Goal: Find contact information: Find contact information

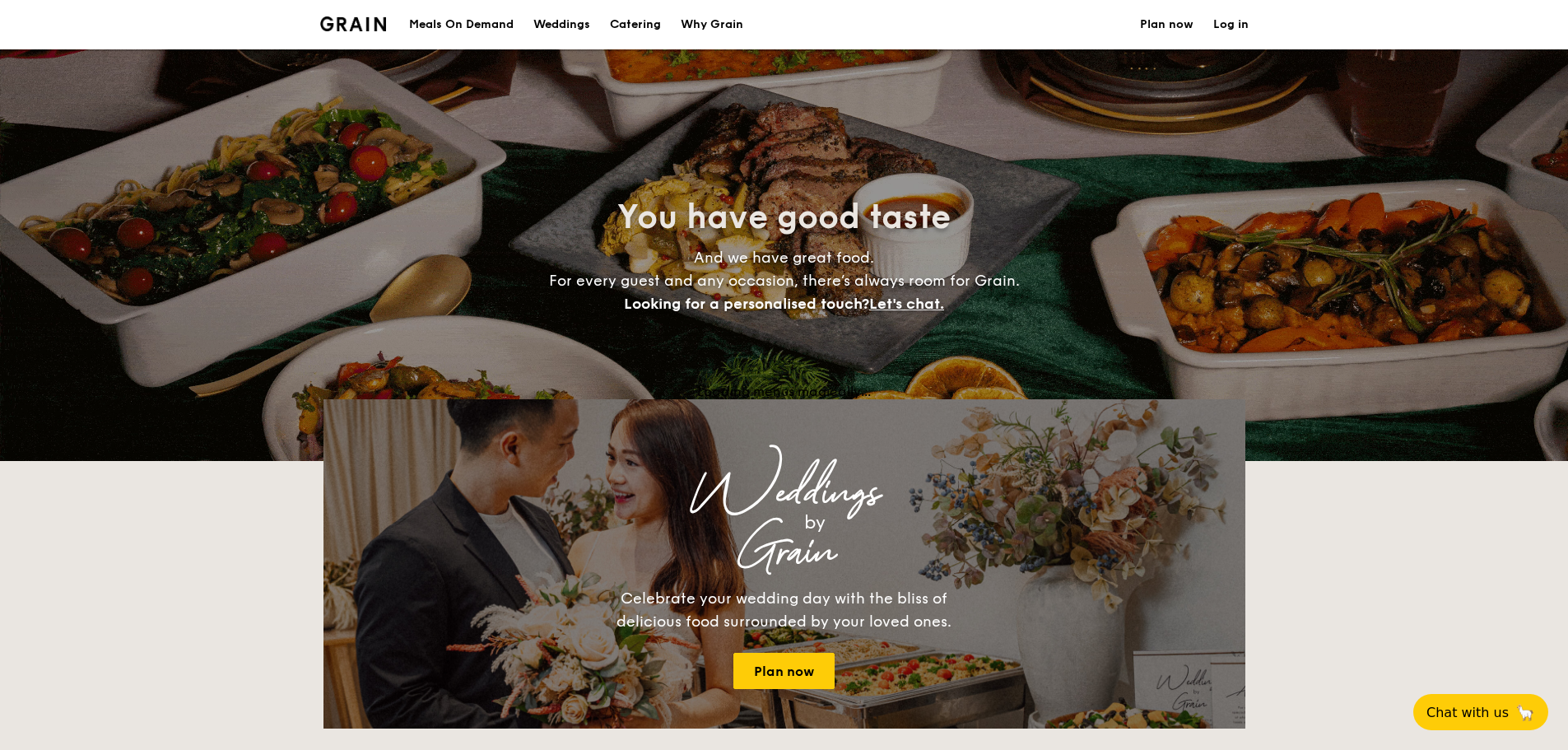
select select
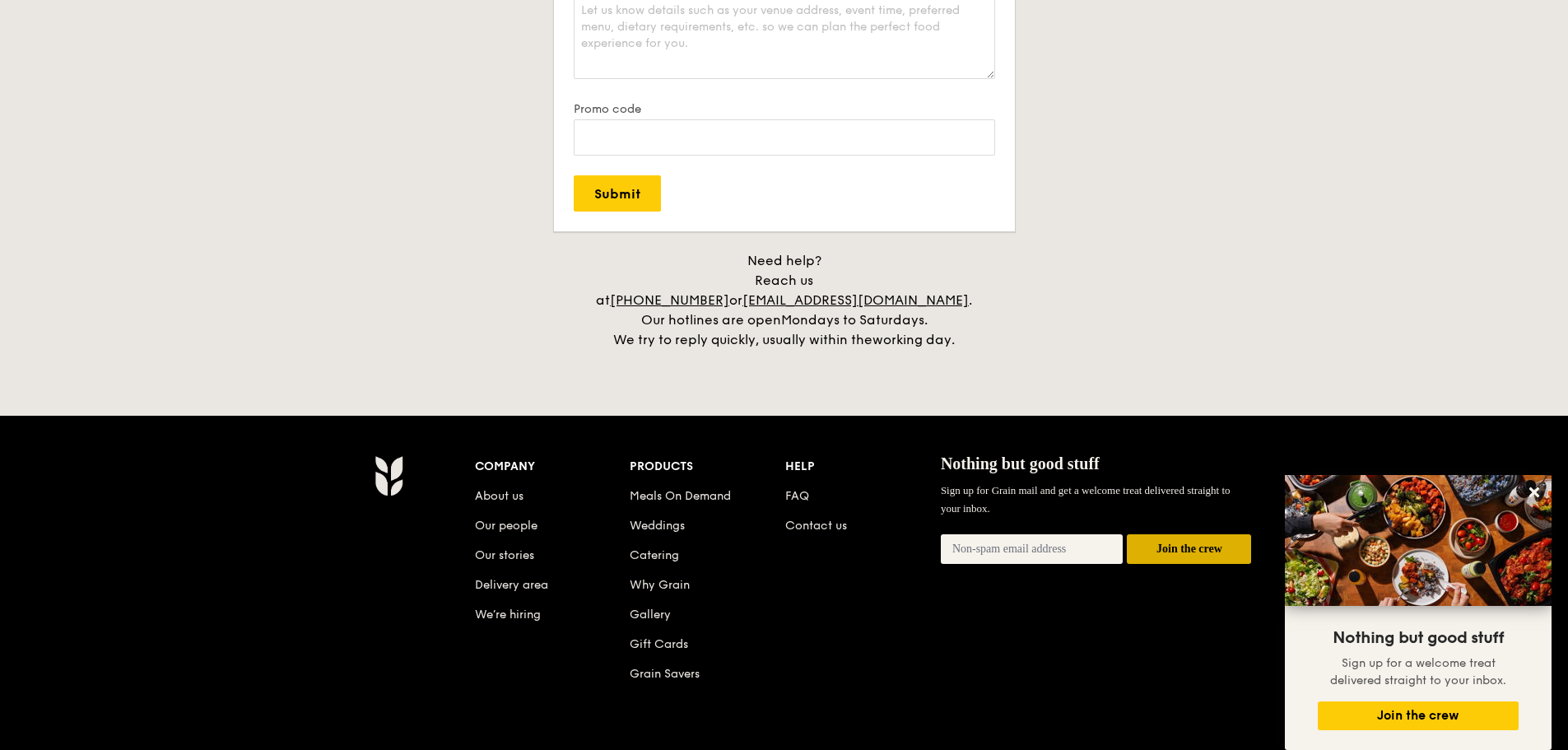
scroll to position [3380, 0]
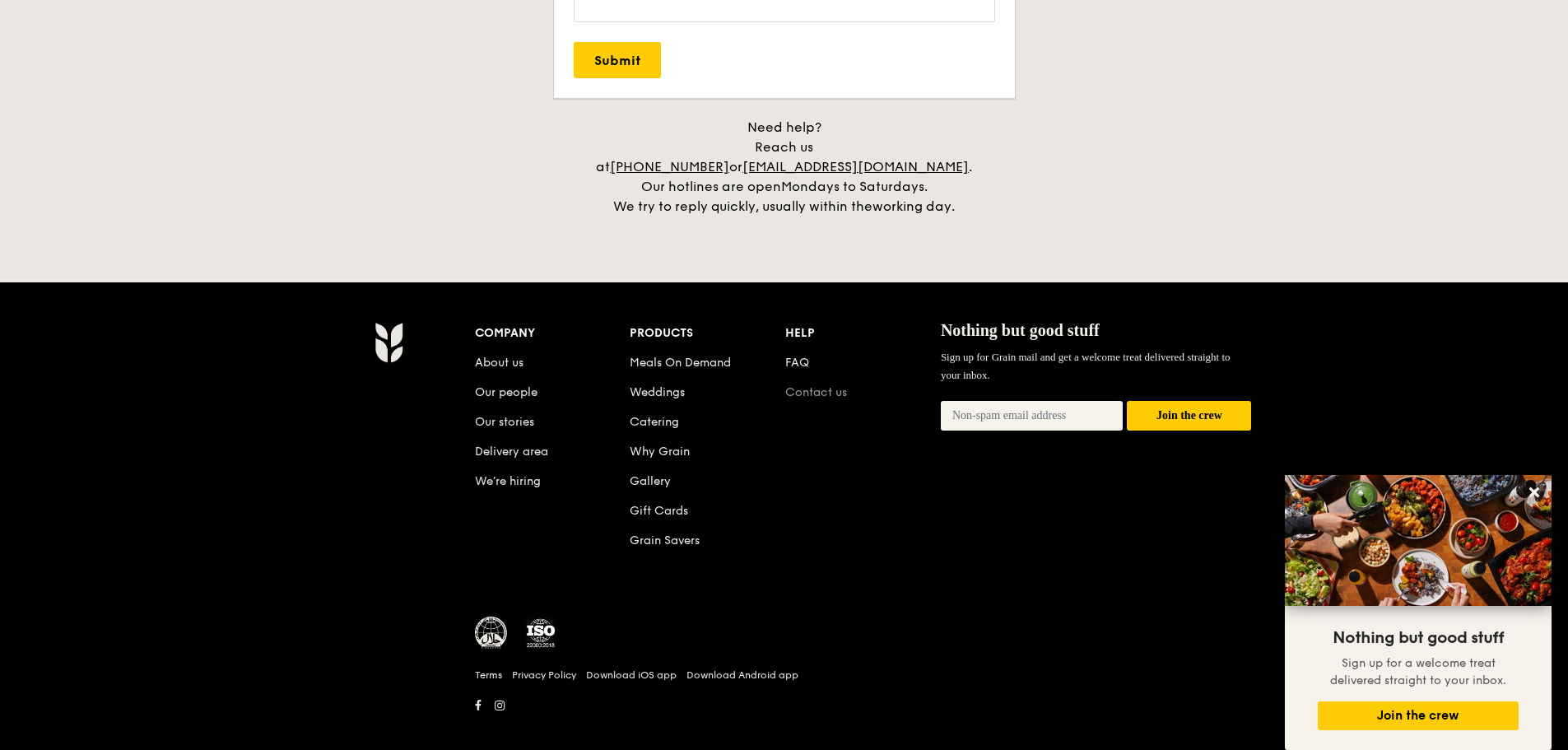
click at [821, 385] on link "Contact us" at bounding box center [816, 392] width 62 height 14
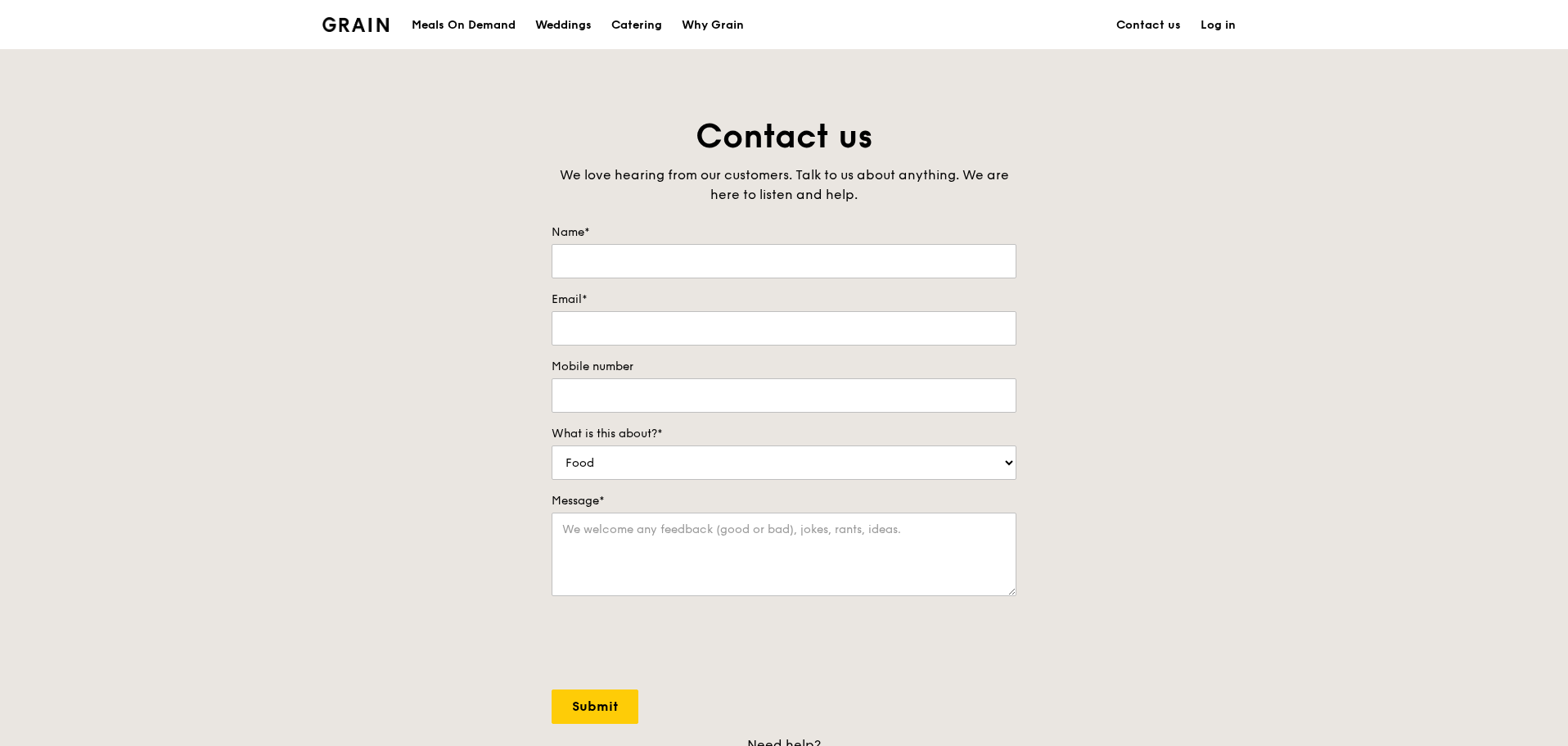
click at [368, 26] on img at bounding box center [355, 24] width 66 height 15
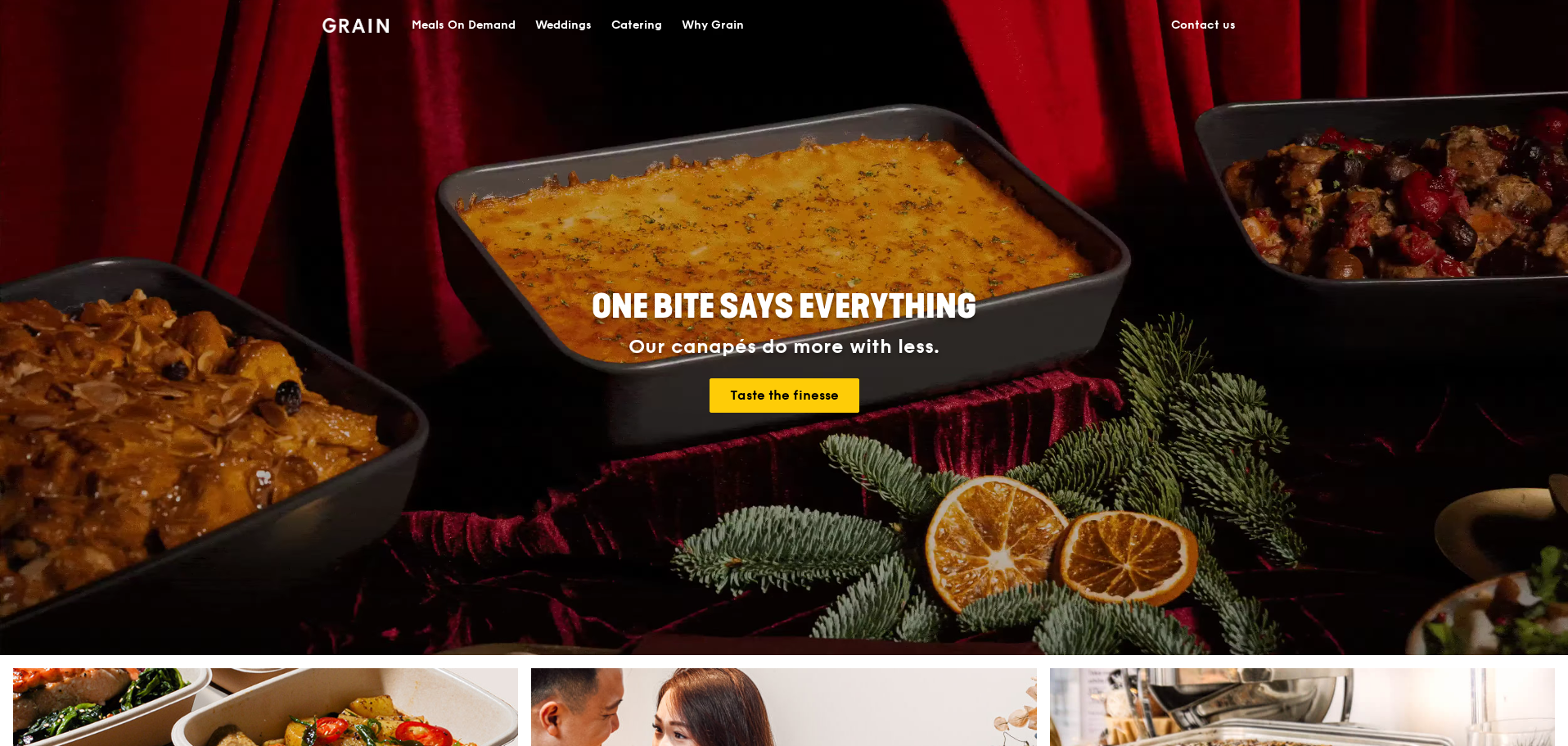
click at [453, 27] on div "Meals On Demand" at bounding box center [464, 25] width 104 height 49
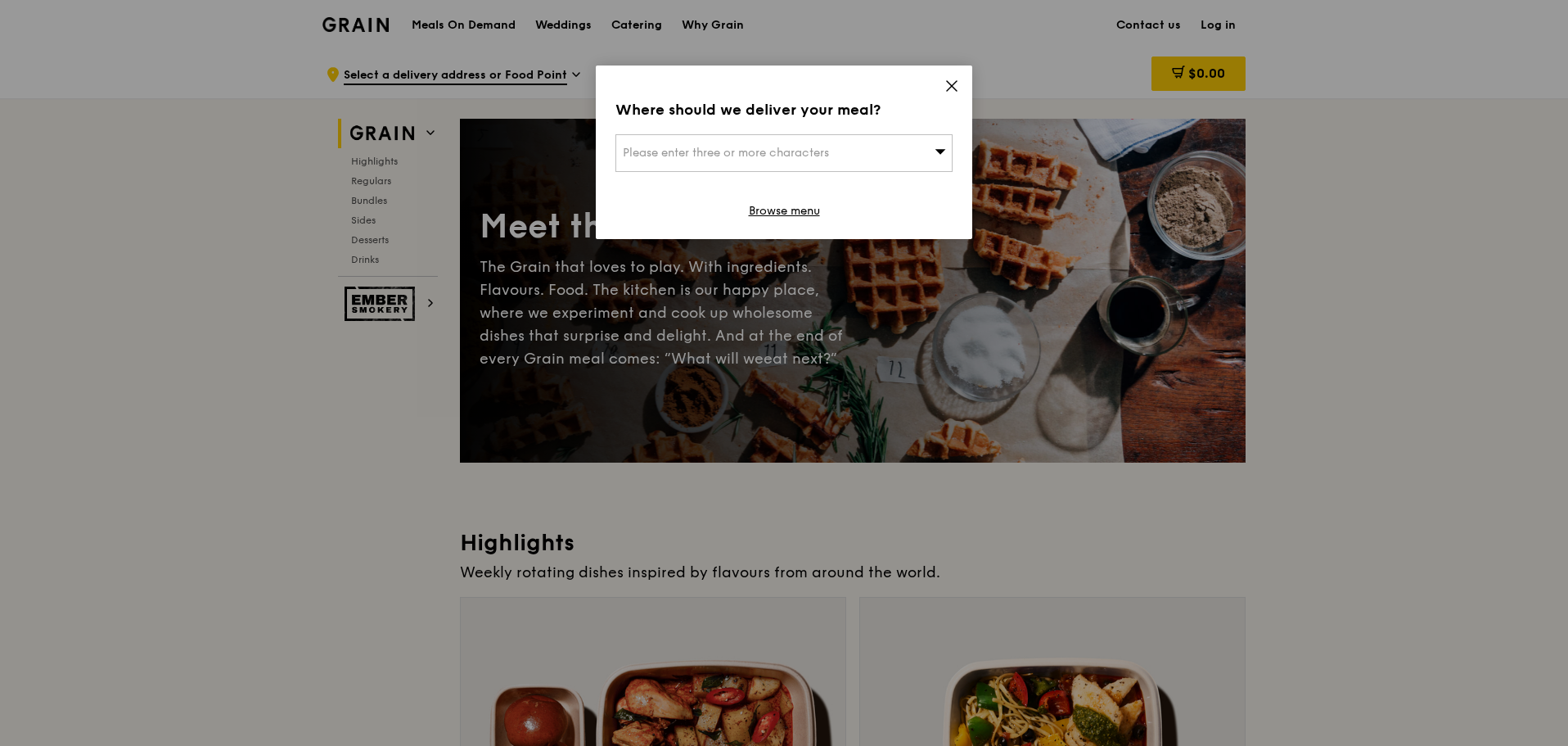
click at [748, 144] on div "Please enter three or more characters" at bounding box center [784, 153] width 337 height 38
type input "1"
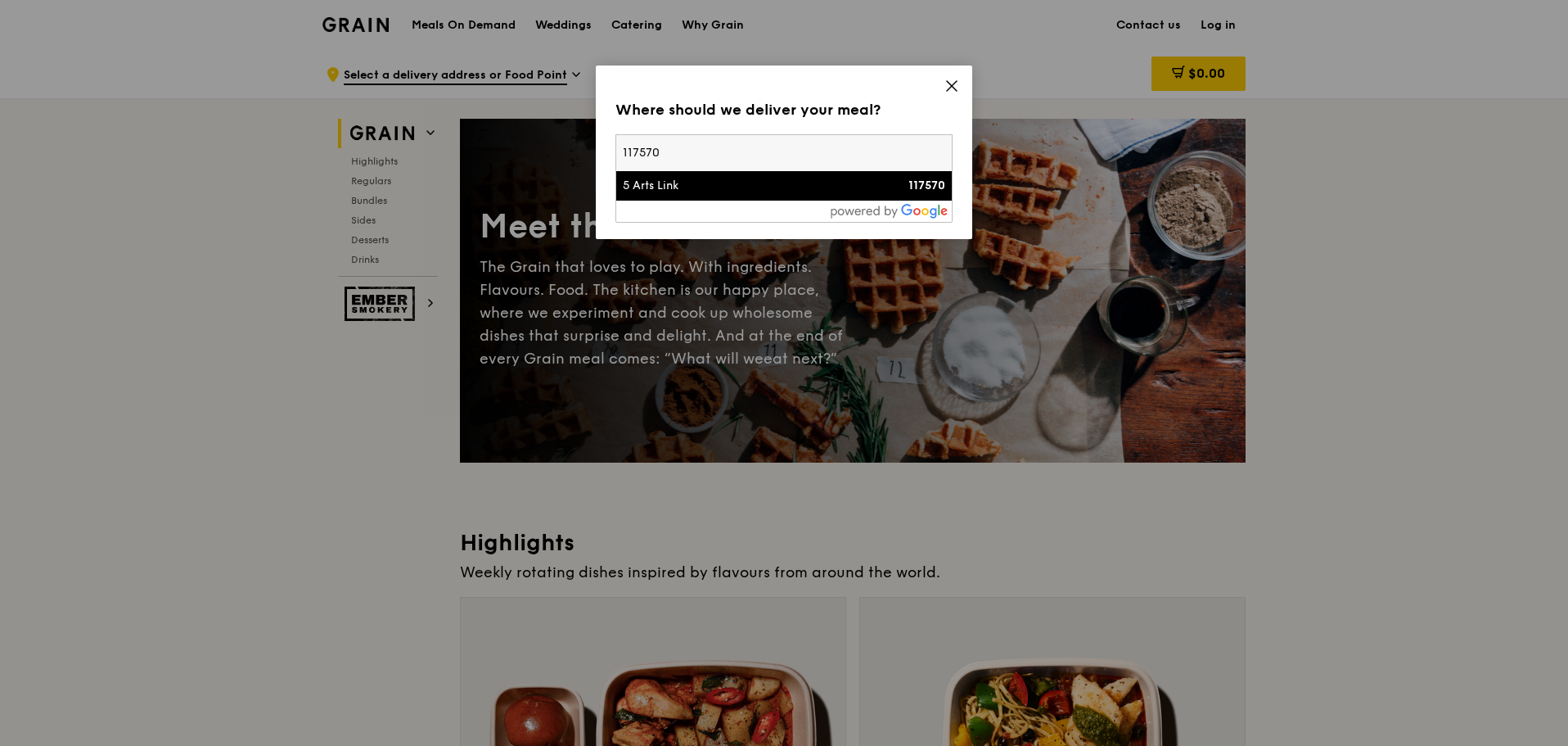
type input "117570"
click at [717, 178] on div "5 Arts Link" at bounding box center [744, 185] width 242 height 16
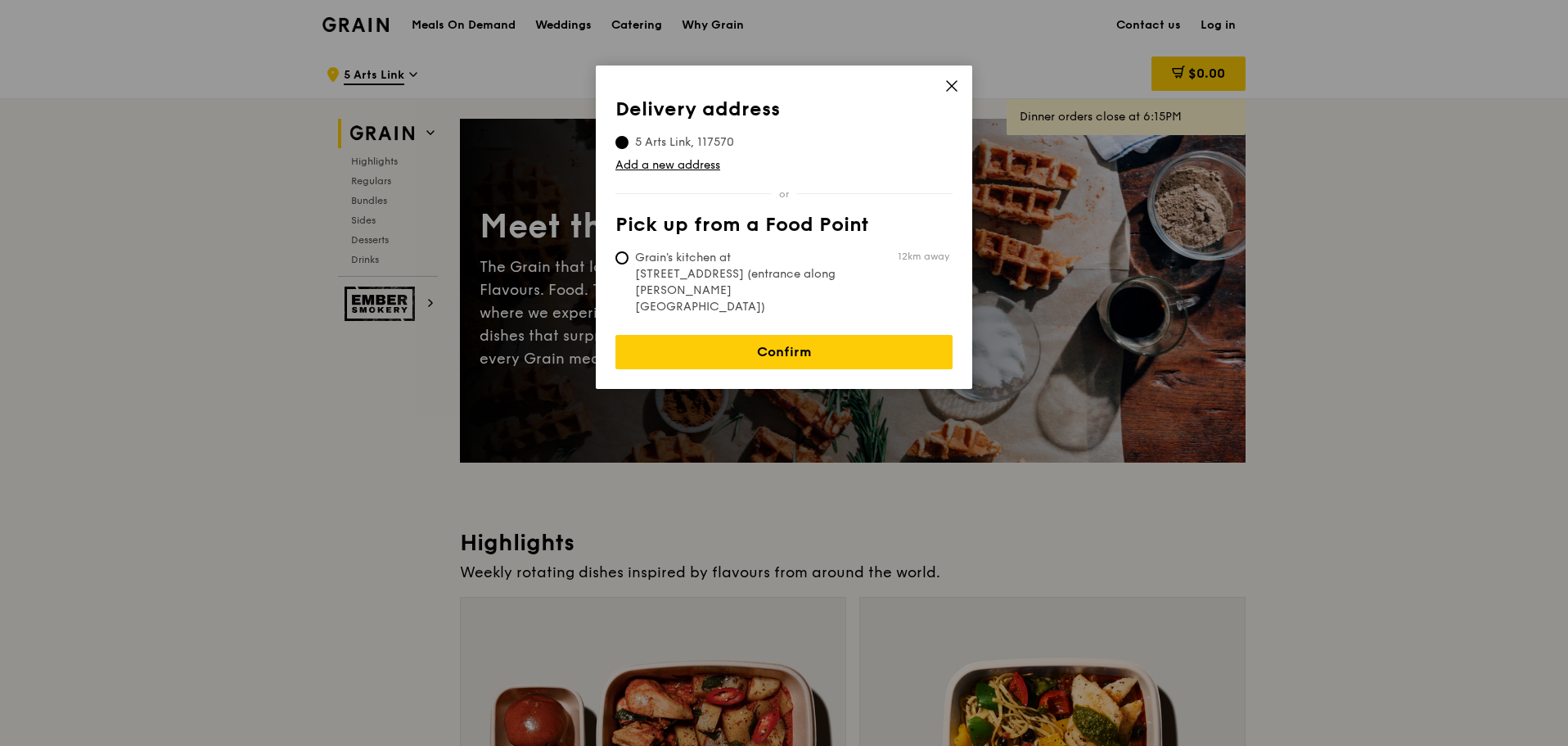
click at [950, 86] on icon at bounding box center [952, 87] width 15 height 15
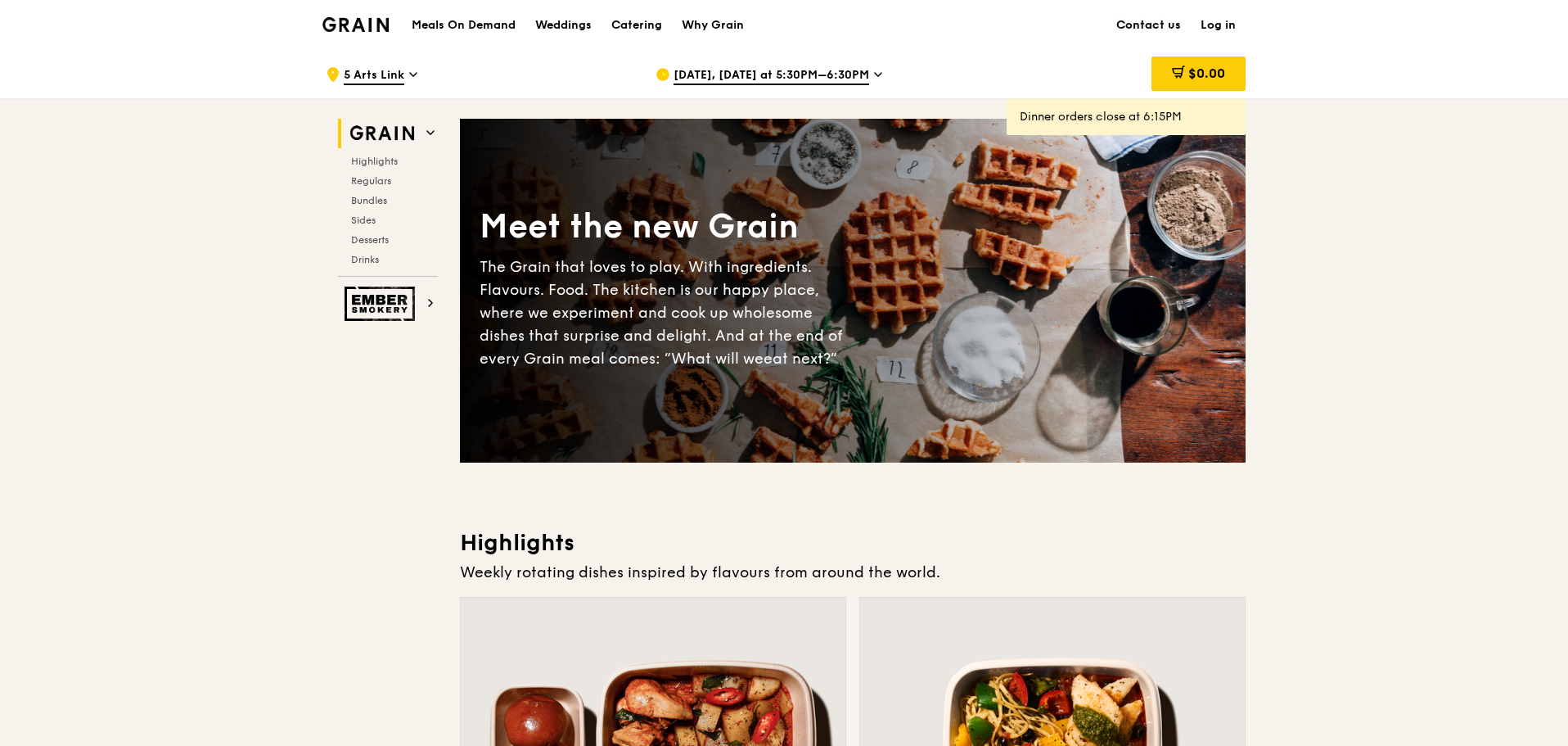
click at [1140, 27] on link "Contact us" at bounding box center [1148, 25] width 84 height 49
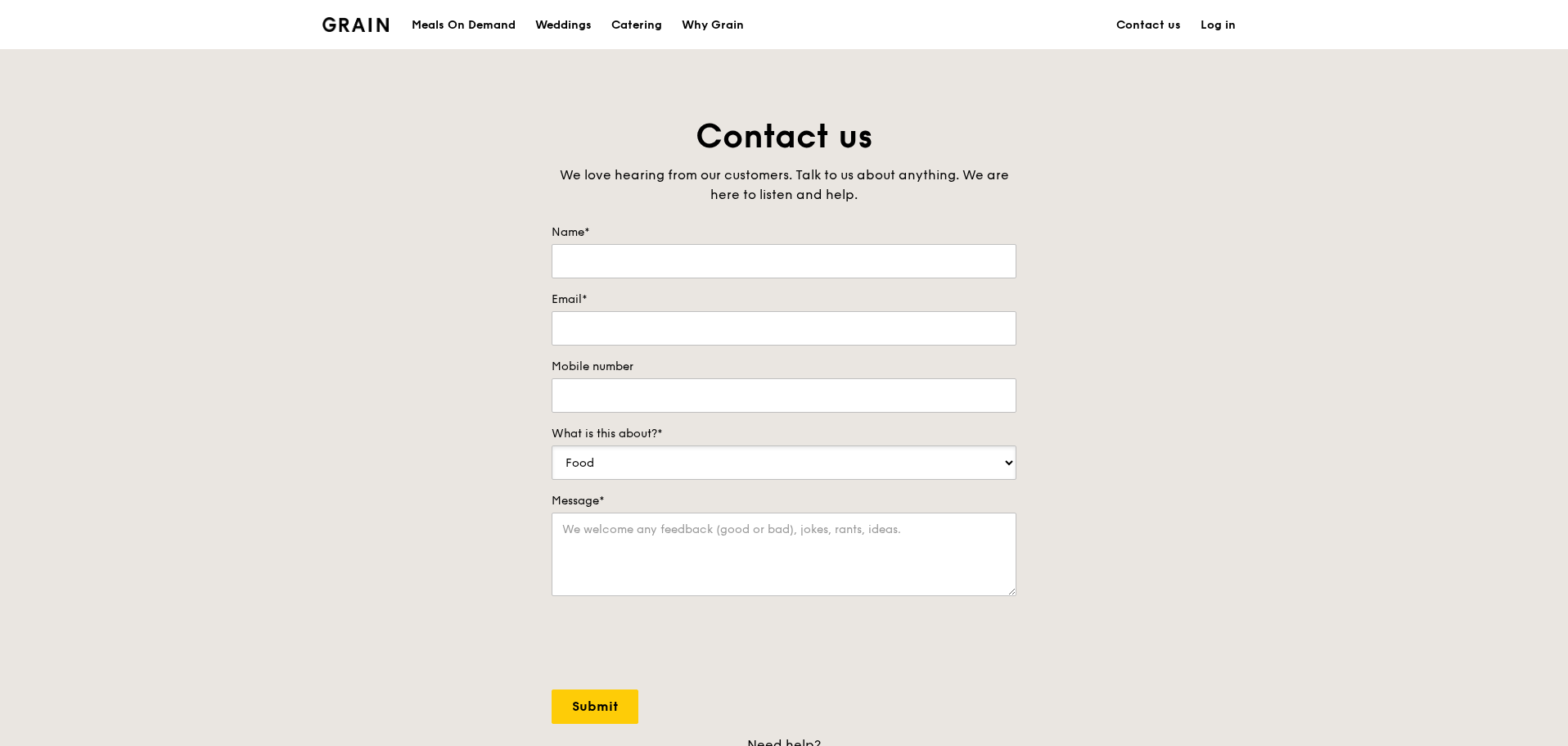
click at [1009, 458] on select "Food Service Billing/Payment Catering Others" at bounding box center [784, 462] width 464 height 34
